Goal: Task Accomplishment & Management: Manage account settings

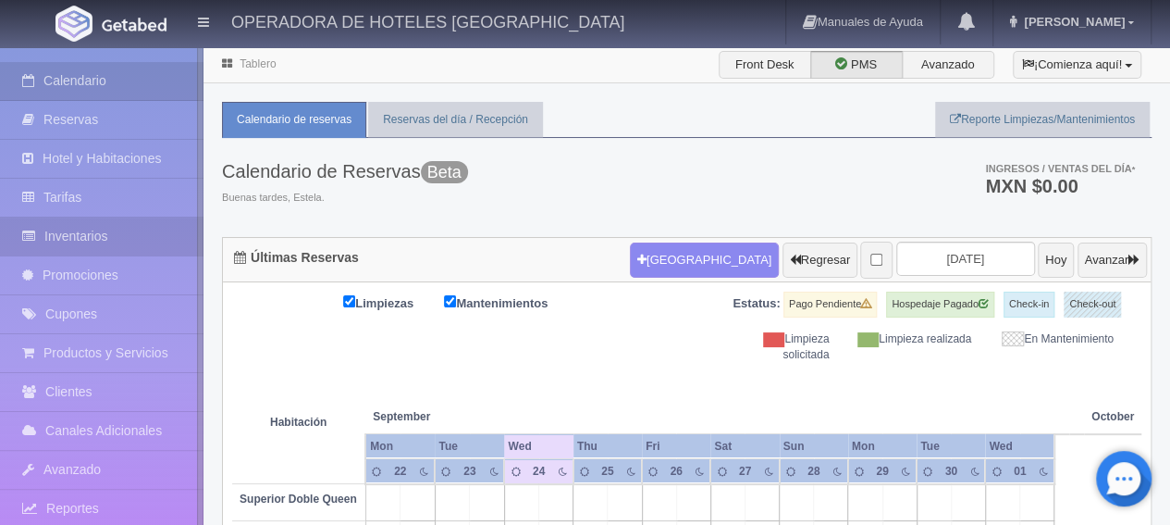
click at [157, 246] on link "Inventarios" at bounding box center [102, 236] width 204 height 38
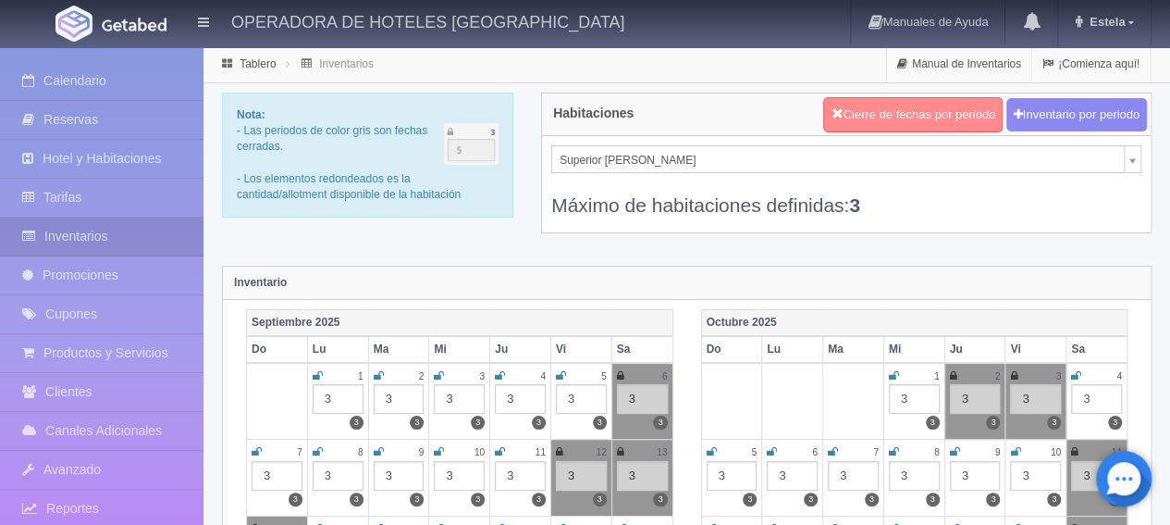
click at [897, 123] on button "Cierre de fechas por periodo" at bounding box center [912, 114] width 179 height 35
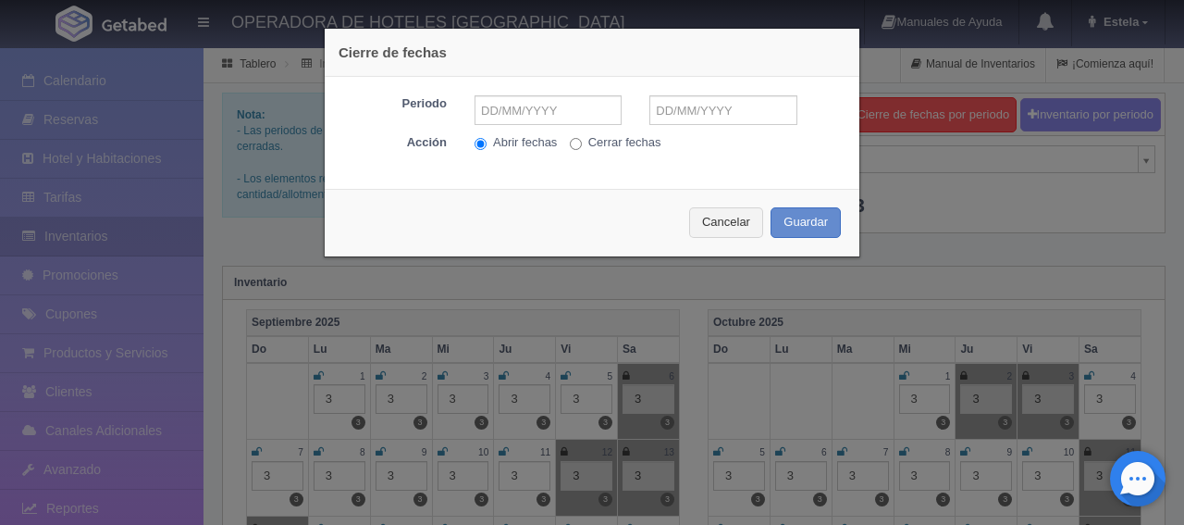
click at [570, 145] on input "Cerrar fechas" at bounding box center [576, 144] width 12 height 12
radio input "true"
click at [553, 116] on input "text" at bounding box center [548, 110] width 147 height 30
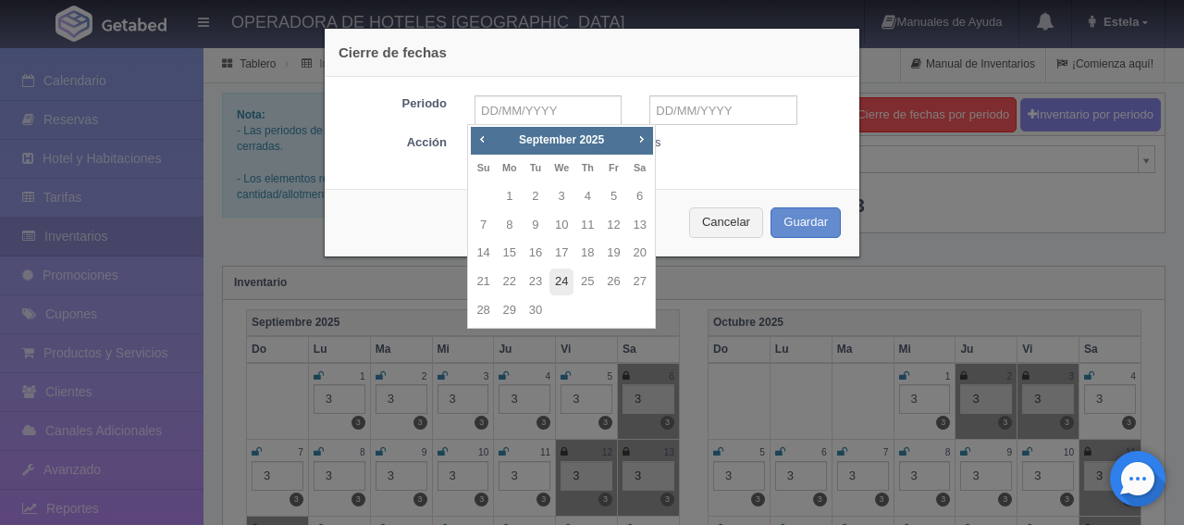
click at [559, 282] on link "24" at bounding box center [562, 281] width 24 height 27
type input "[DATE]"
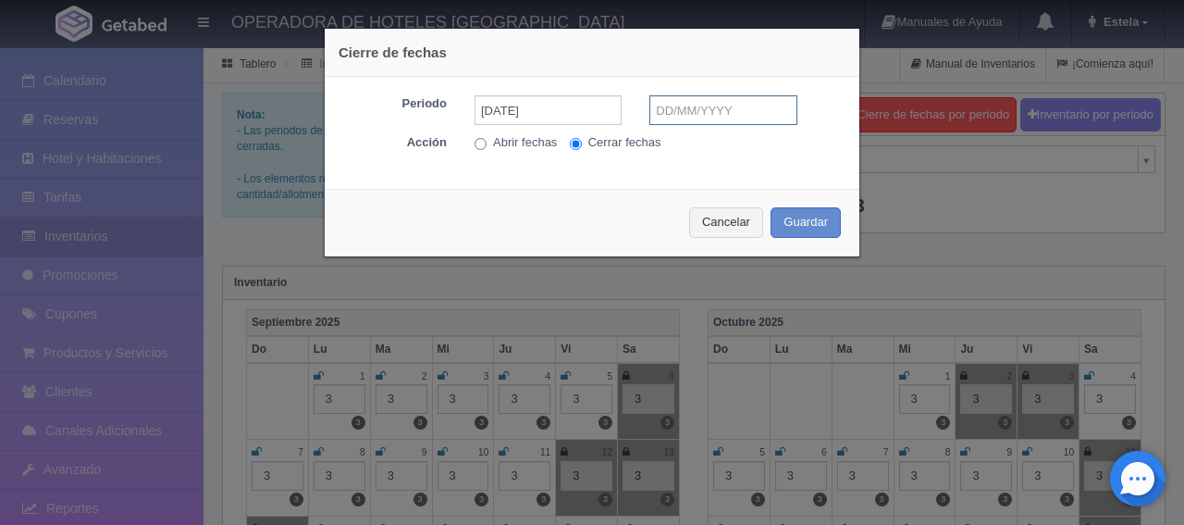
click at [679, 102] on input "text" at bounding box center [722, 110] width 147 height 30
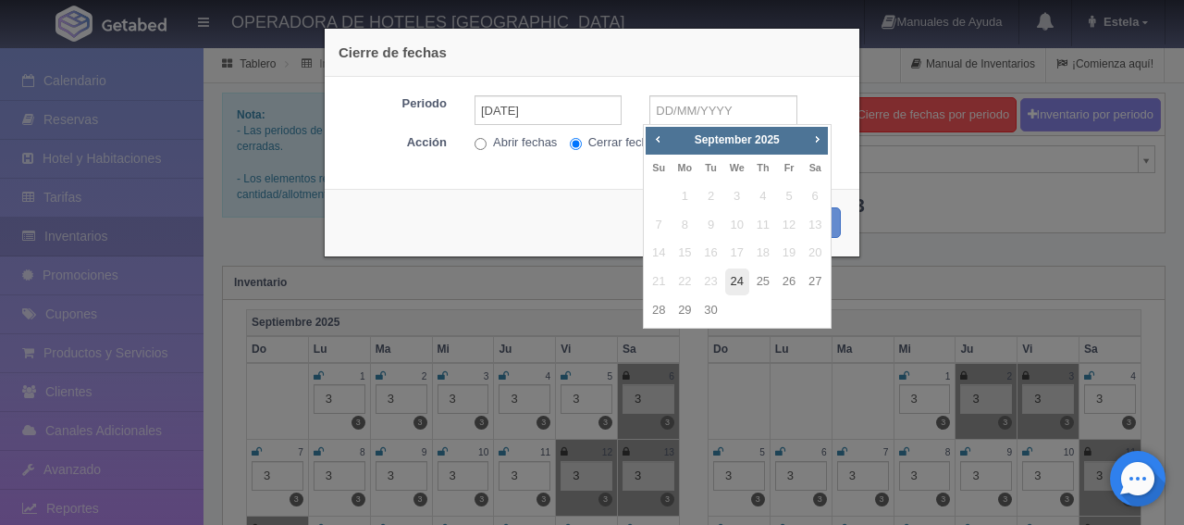
click at [742, 277] on link "24" at bounding box center [737, 281] width 24 height 27
type input "[DATE]"
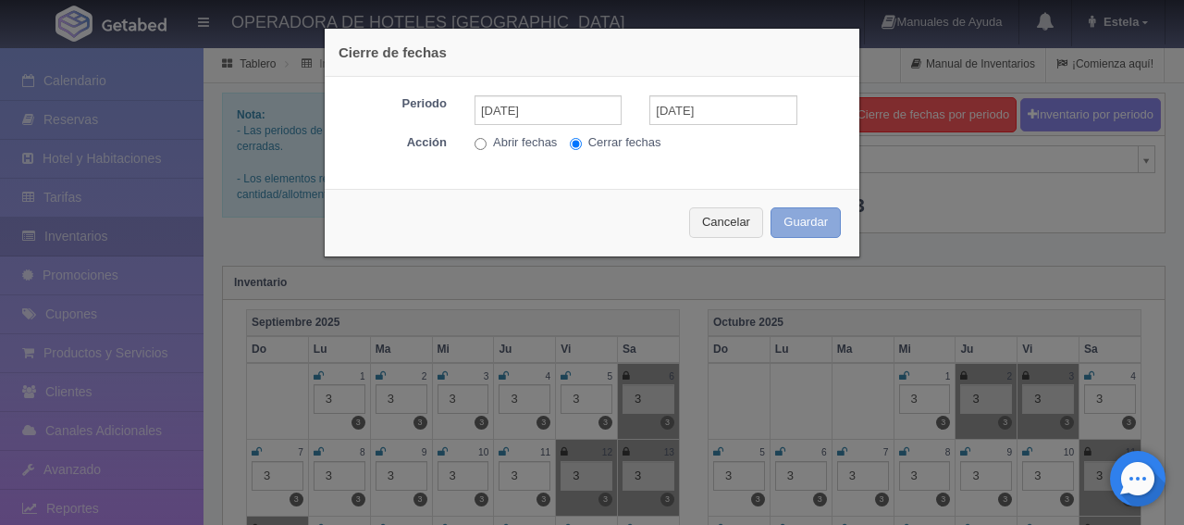
click at [790, 218] on button "Guardar" at bounding box center [806, 222] width 70 height 31
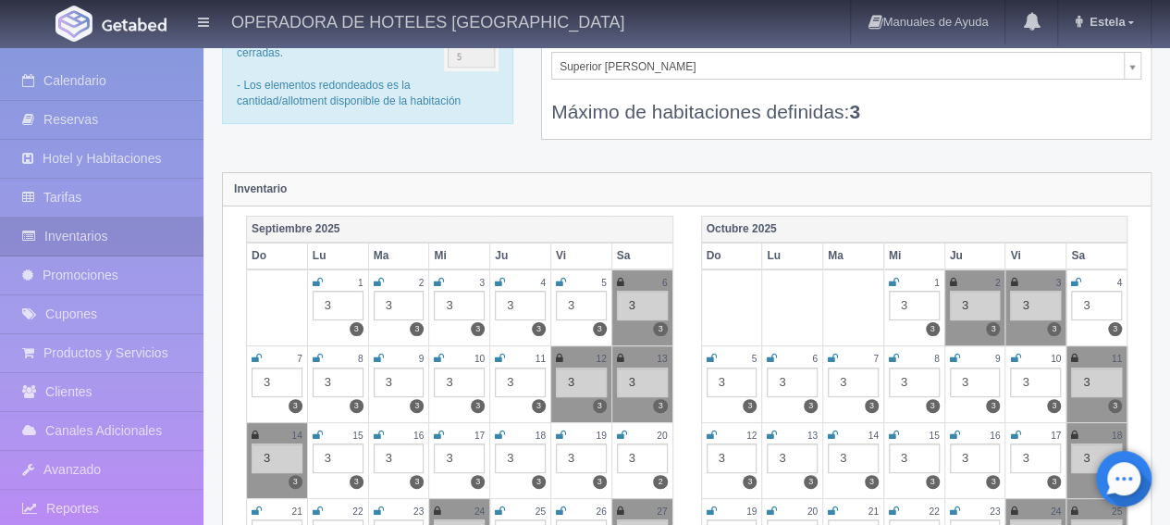
scroll to position [93, 0]
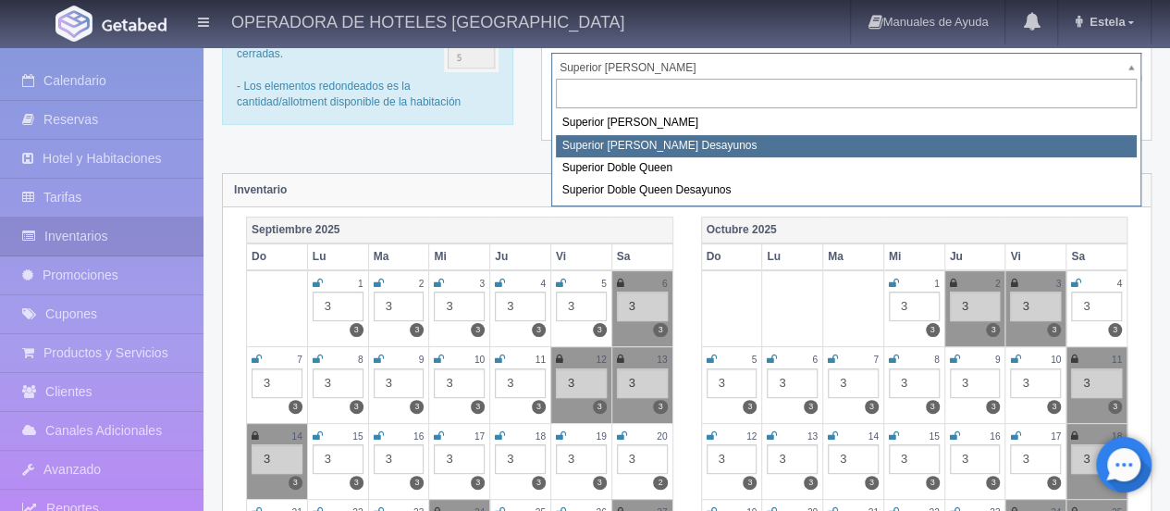
select select "2000"
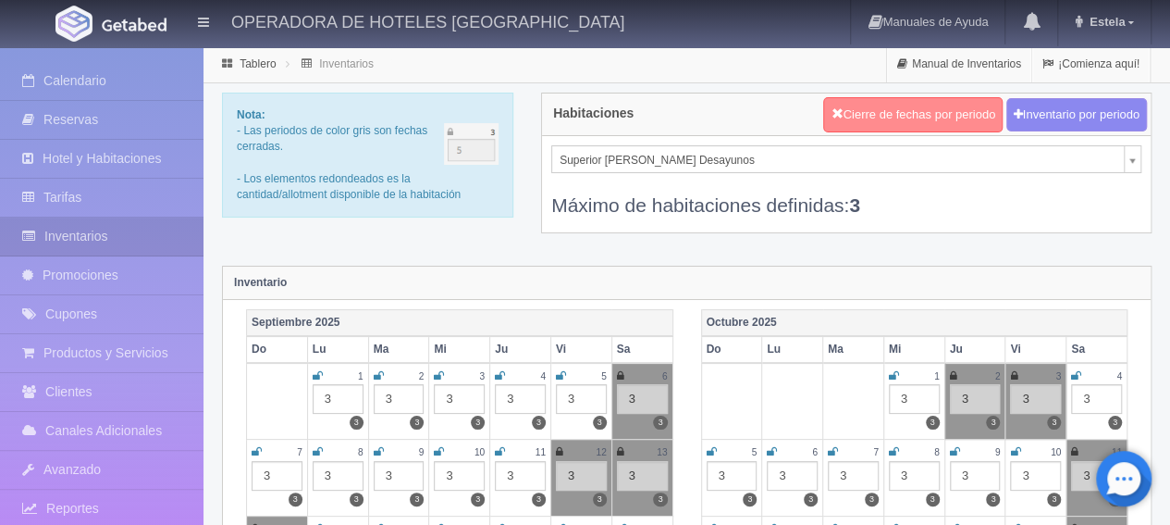
click at [867, 110] on button "Cierre de fechas por periodo" at bounding box center [912, 114] width 179 height 35
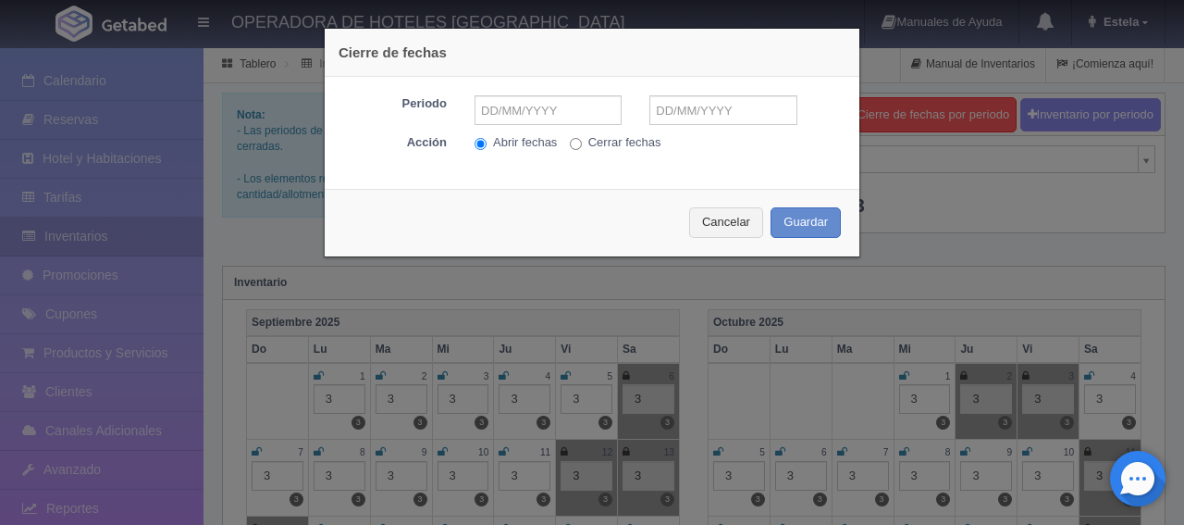
click at [570, 142] on input "Cerrar fechas" at bounding box center [576, 144] width 12 height 12
radio input "true"
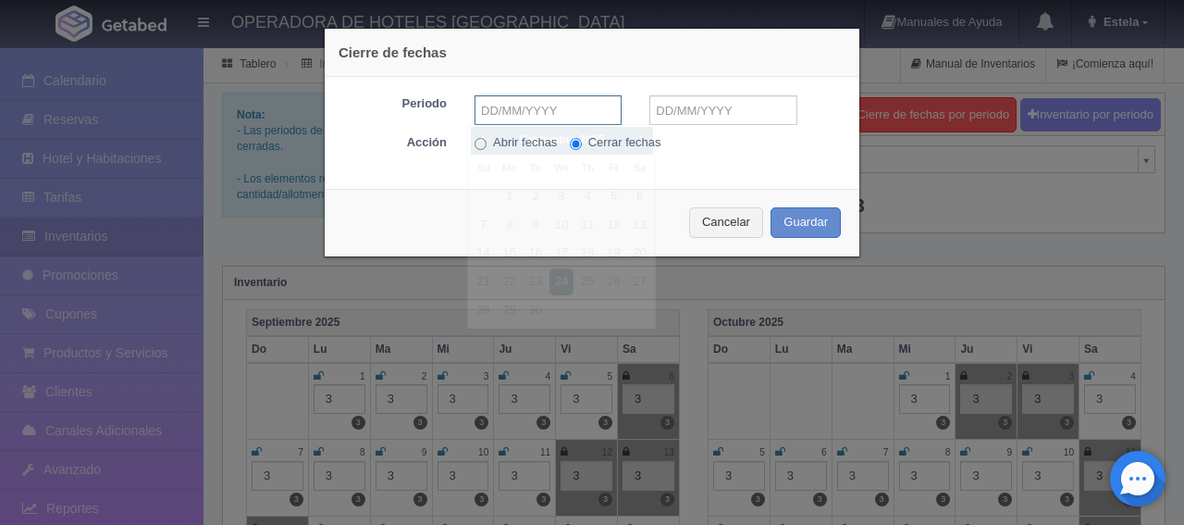
click at [563, 117] on input "text" at bounding box center [548, 110] width 147 height 30
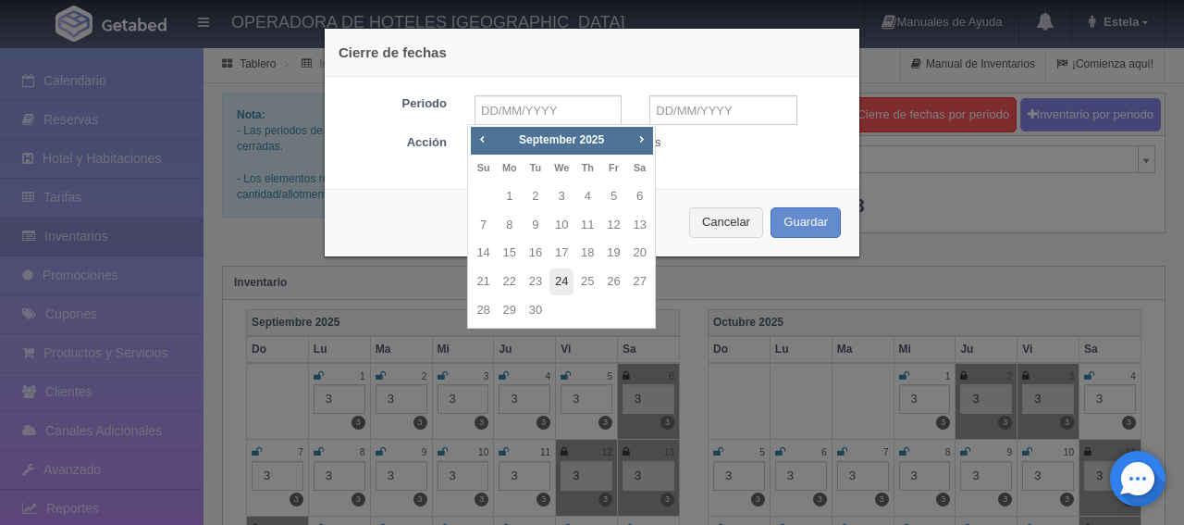
click at [564, 282] on link "24" at bounding box center [562, 281] width 24 height 27
type input "[DATE]"
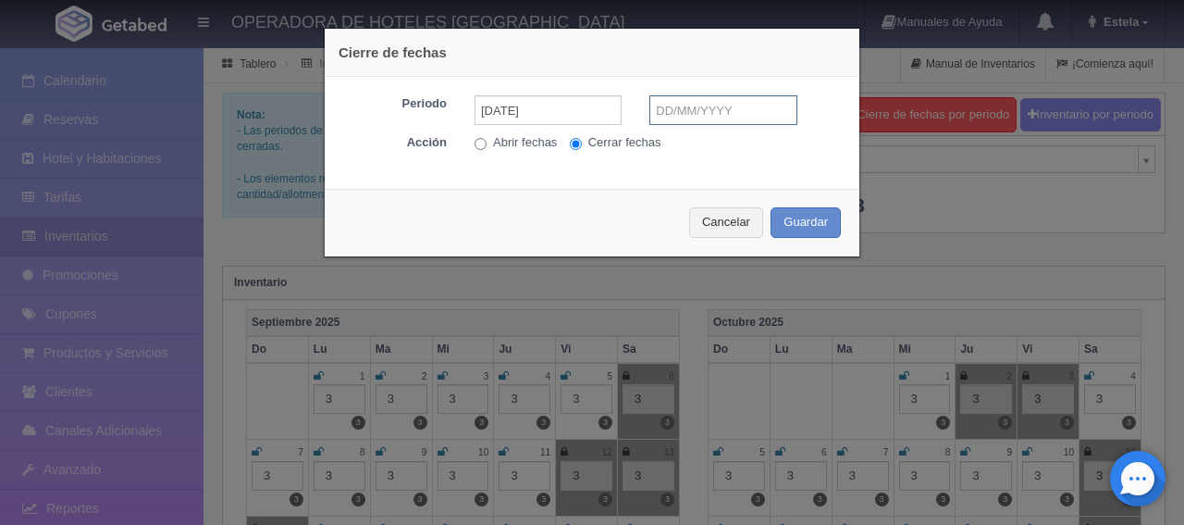
click at [670, 105] on input "text" at bounding box center [722, 110] width 147 height 30
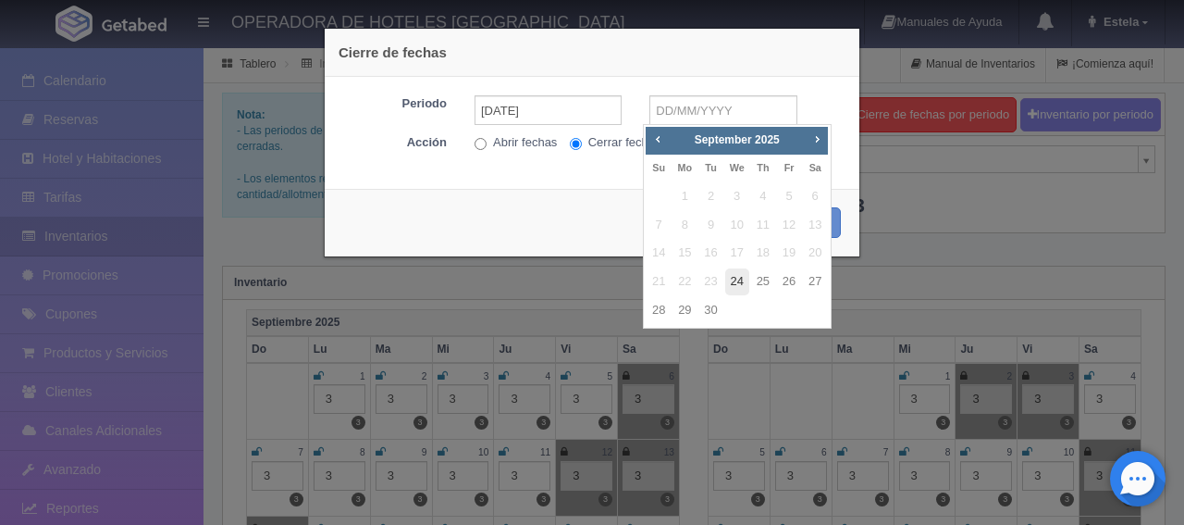
click at [739, 281] on link "24" at bounding box center [737, 281] width 24 height 27
type input "[DATE]"
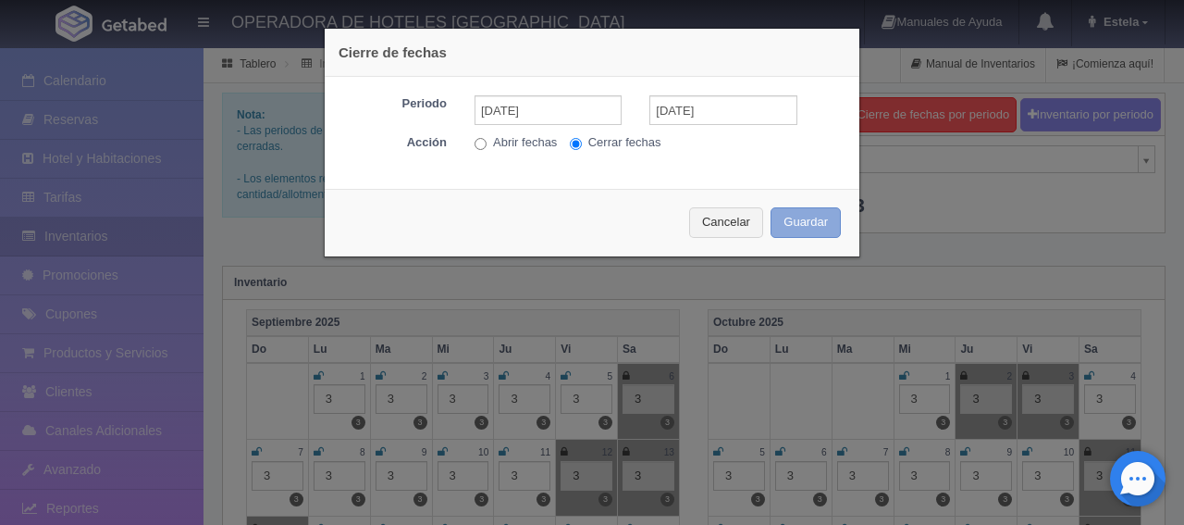
click at [787, 208] on button "Guardar" at bounding box center [806, 222] width 70 height 31
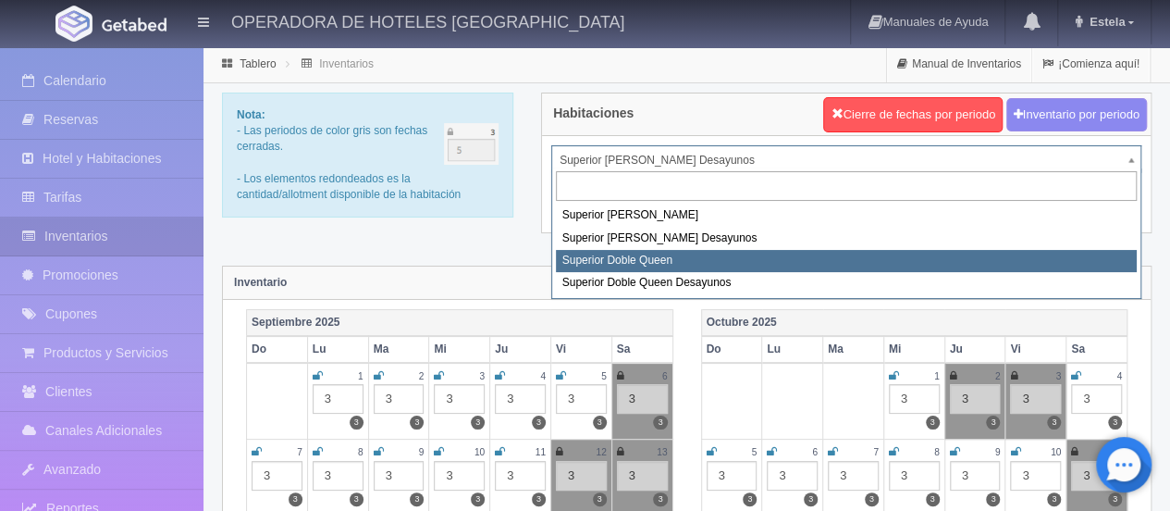
select select "2001"
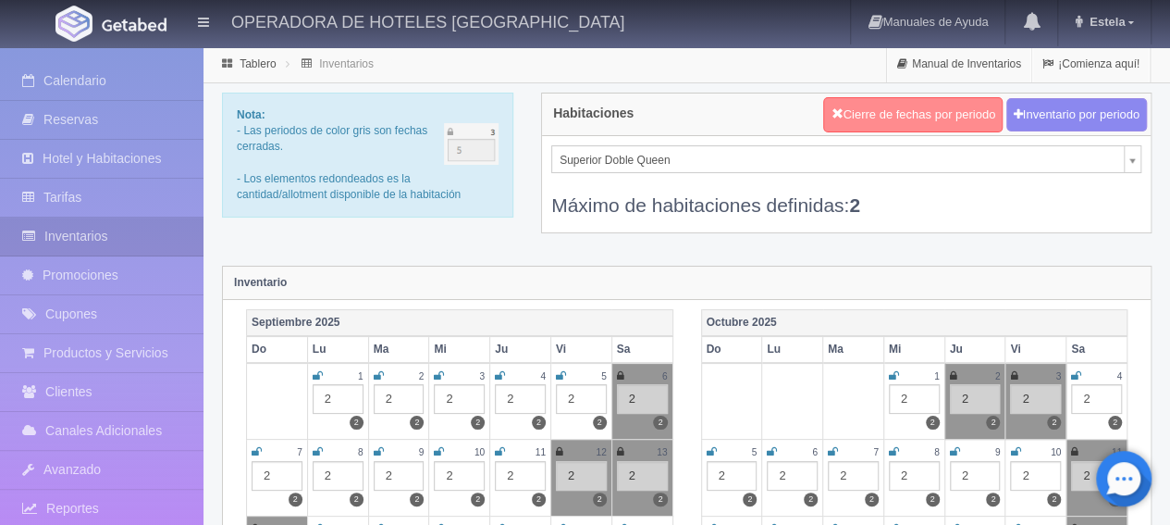
click at [858, 121] on button "Cierre de fechas por periodo" at bounding box center [912, 114] width 179 height 35
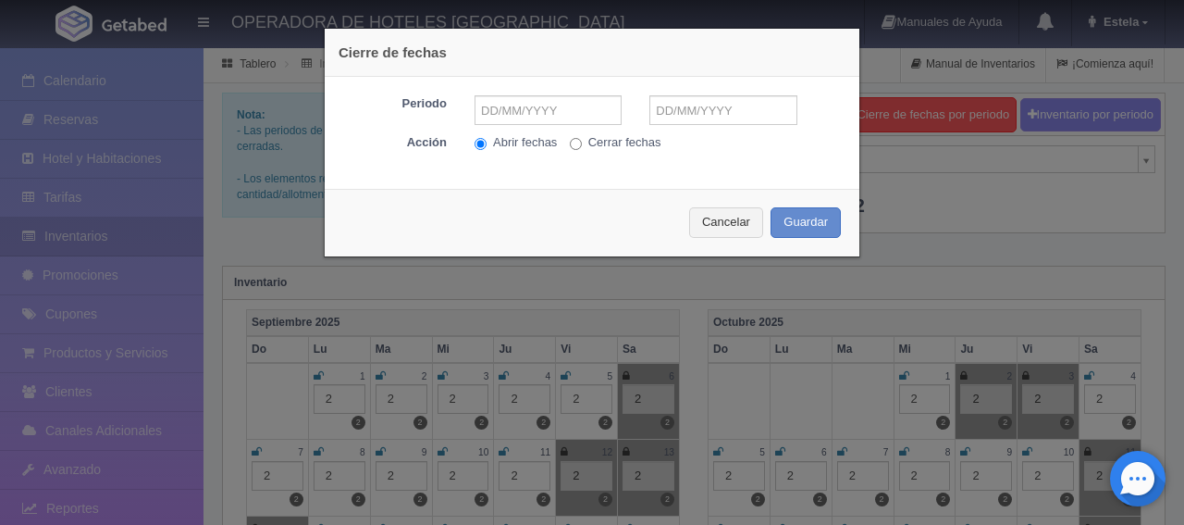
click at [570, 141] on input "Cerrar fechas" at bounding box center [576, 144] width 12 height 12
radio input "true"
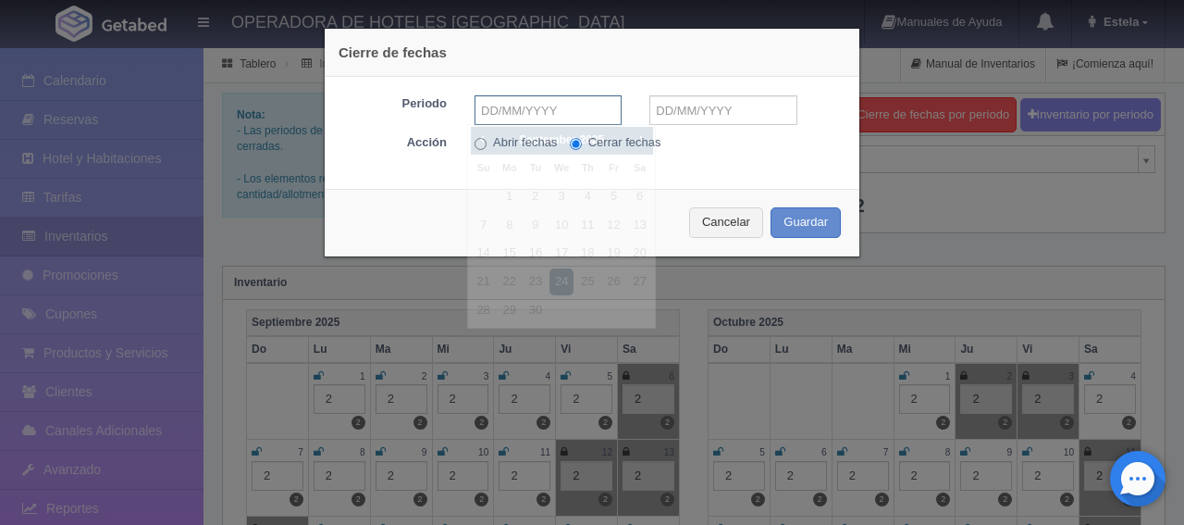
click at [548, 109] on input "text" at bounding box center [548, 110] width 147 height 30
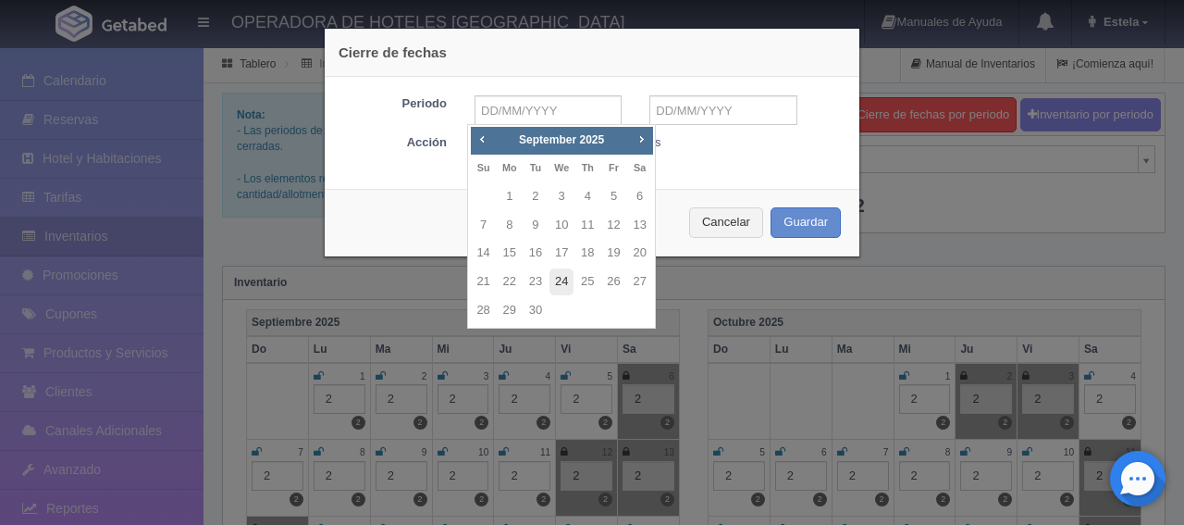
click at [561, 281] on link "24" at bounding box center [562, 281] width 24 height 27
type input "[DATE]"
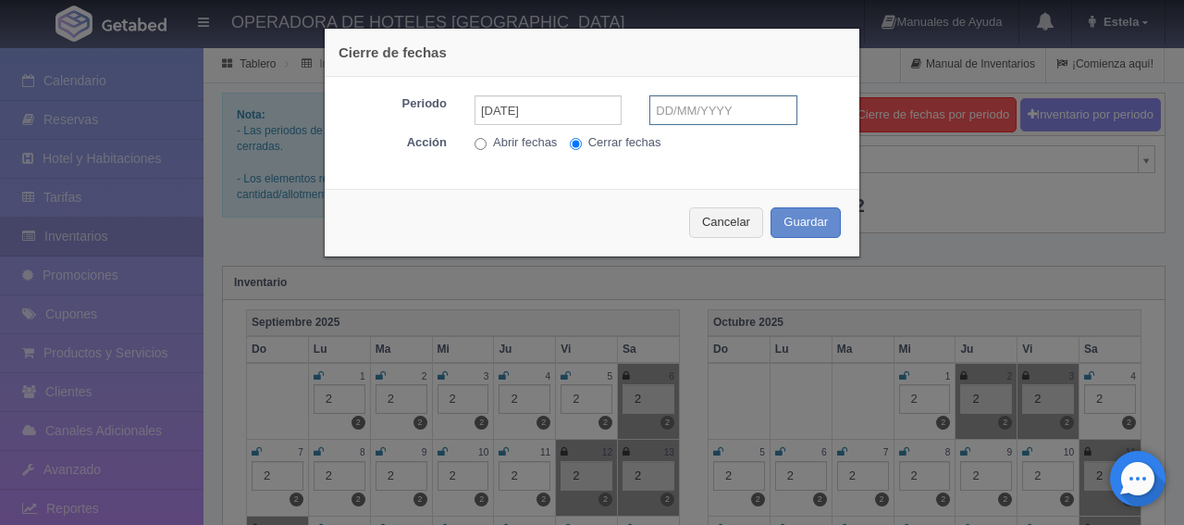
click at [666, 106] on input "text" at bounding box center [722, 110] width 147 height 30
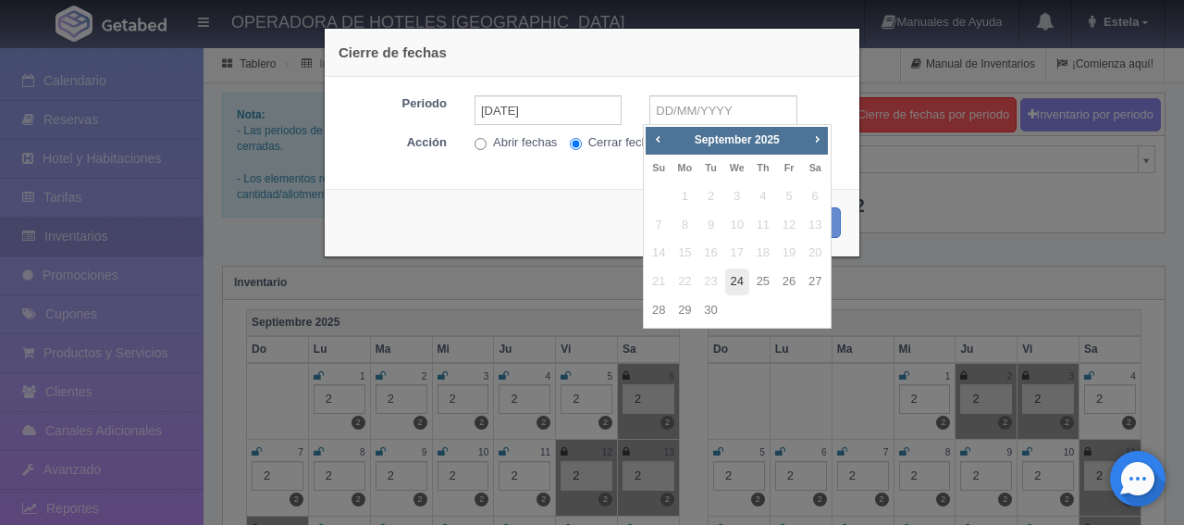
click at [735, 278] on link "24" at bounding box center [737, 281] width 24 height 27
type input "[DATE]"
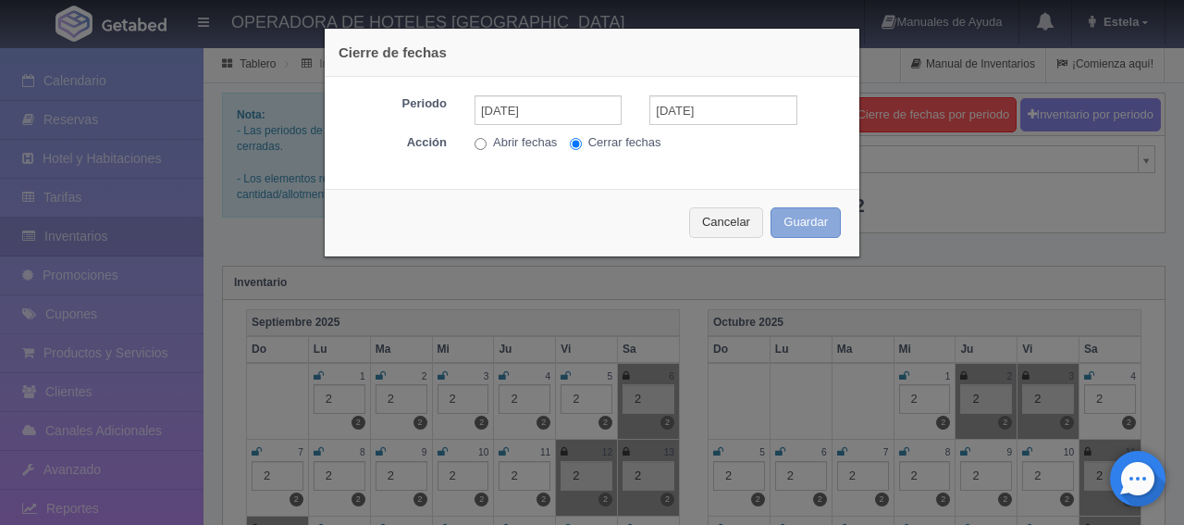
click at [783, 217] on button "Guardar" at bounding box center [806, 222] width 70 height 31
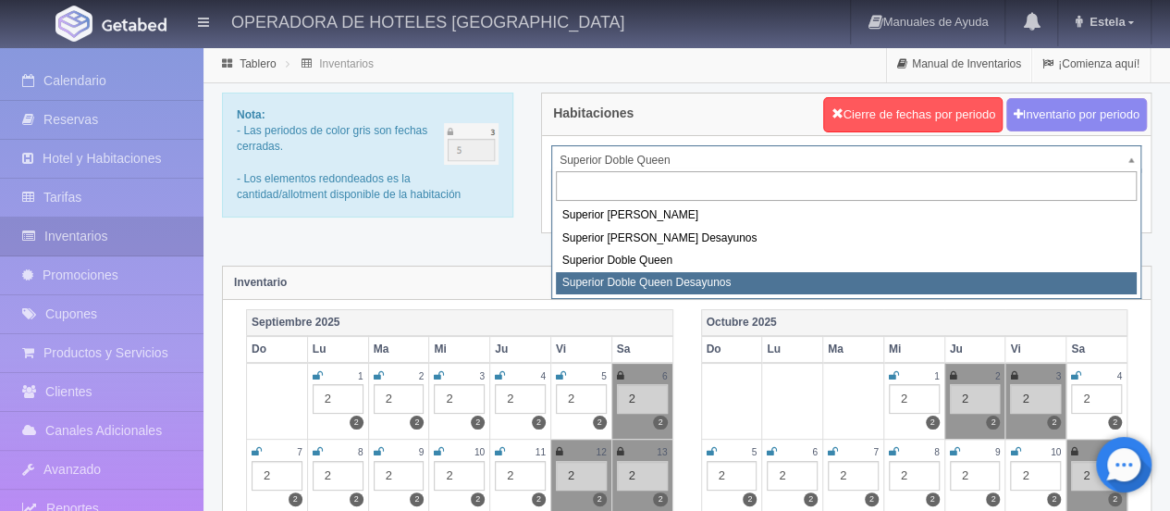
select select "2031"
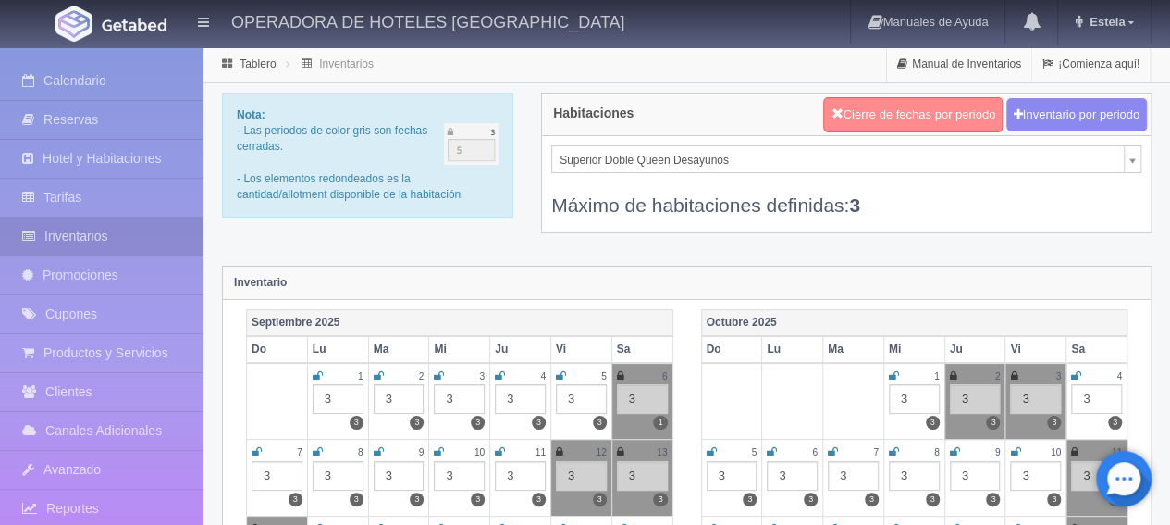
click at [892, 119] on button "Cierre de fechas por periodo" at bounding box center [912, 114] width 179 height 35
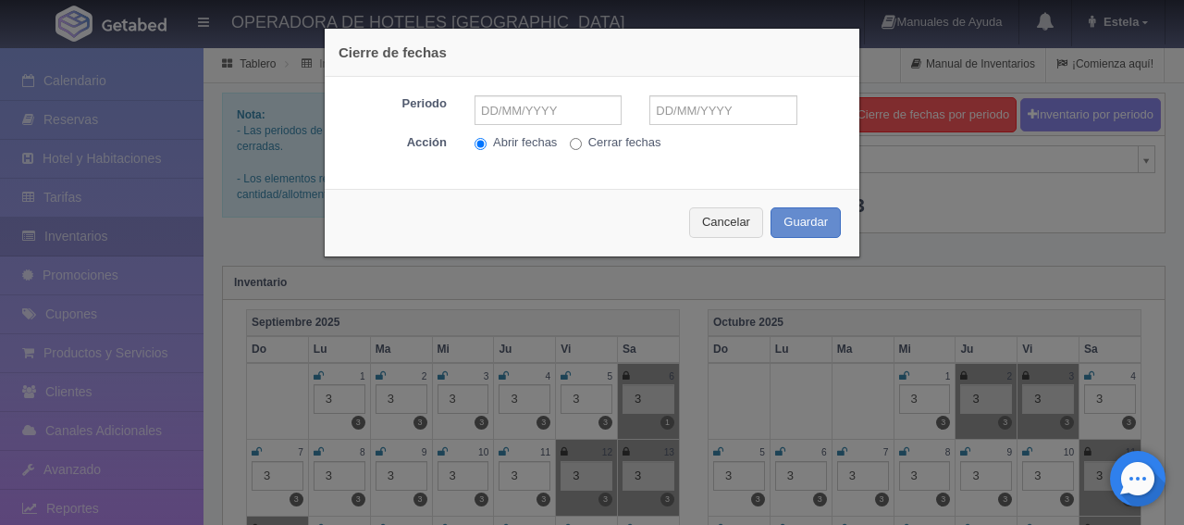
click at [572, 142] on input "Cerrar fechas" at bounding box center [576, 144] width 12 height 12
radio input "true"
click at [566, 113] on input "text" at bounding box center [548, 110] width 147 height 30
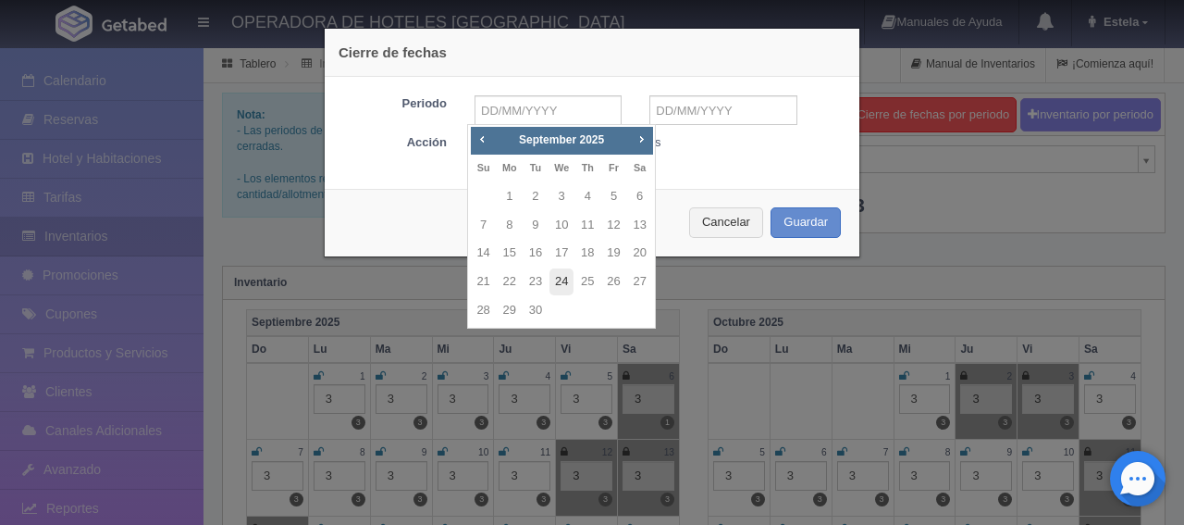
click at [564, 282] on link "24" at bounding box center [562, 281] width 24 height 27
type input "[DATE]"
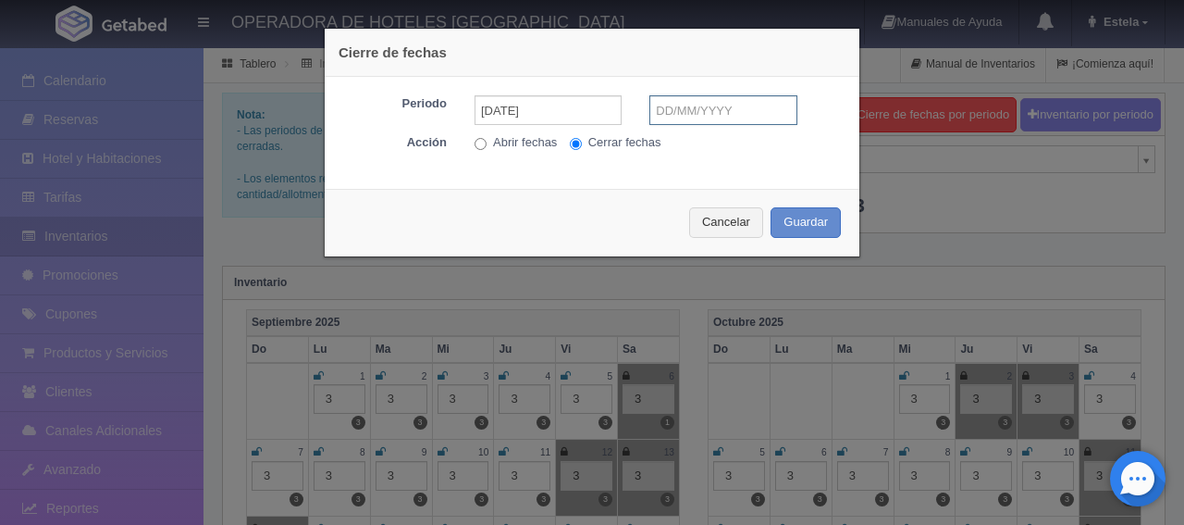
click at [718, 116] on input "text" at bounding box center [722, 110] width 147 height 30
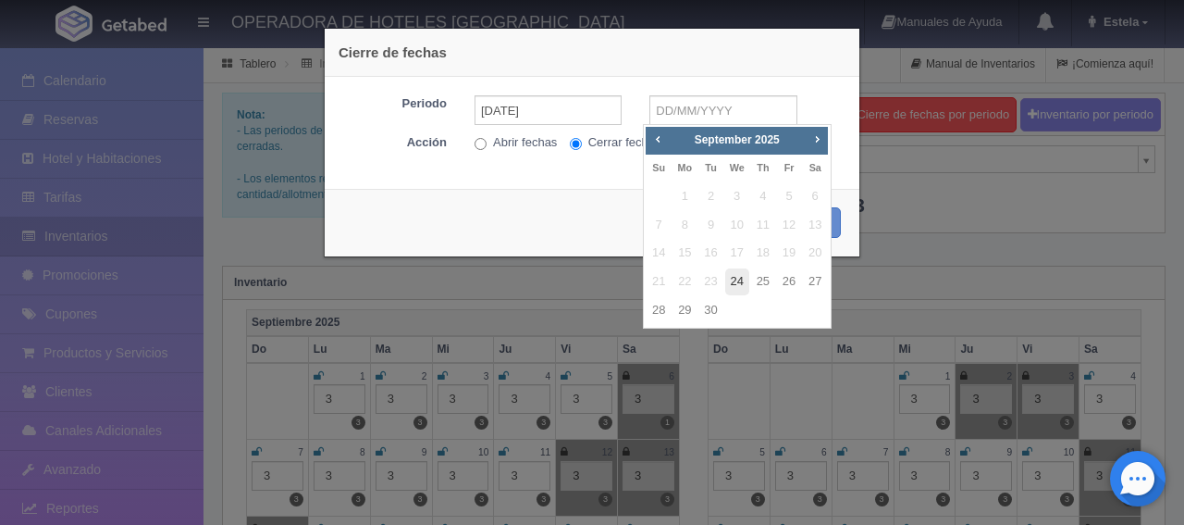
click at [745, 285] on link "24" at bounding box center [737, 281] width 24 height 27
type input "[DATE]"
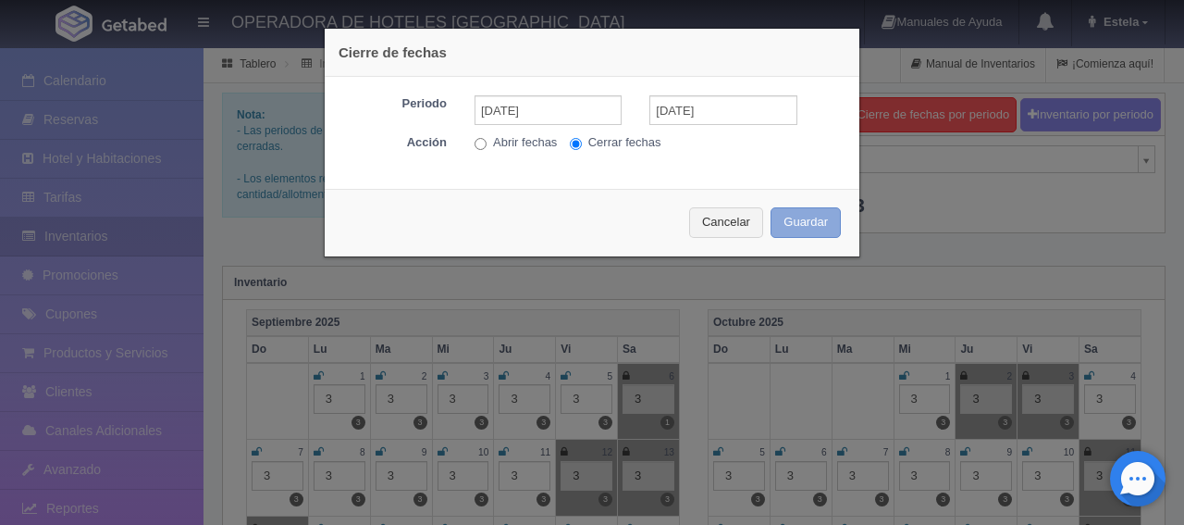
click at [795, 233] on button "Guardar" at bounding box center [806, 222] width 70 height 31
